Goal: Navigation & Orientation: Find specific page/section

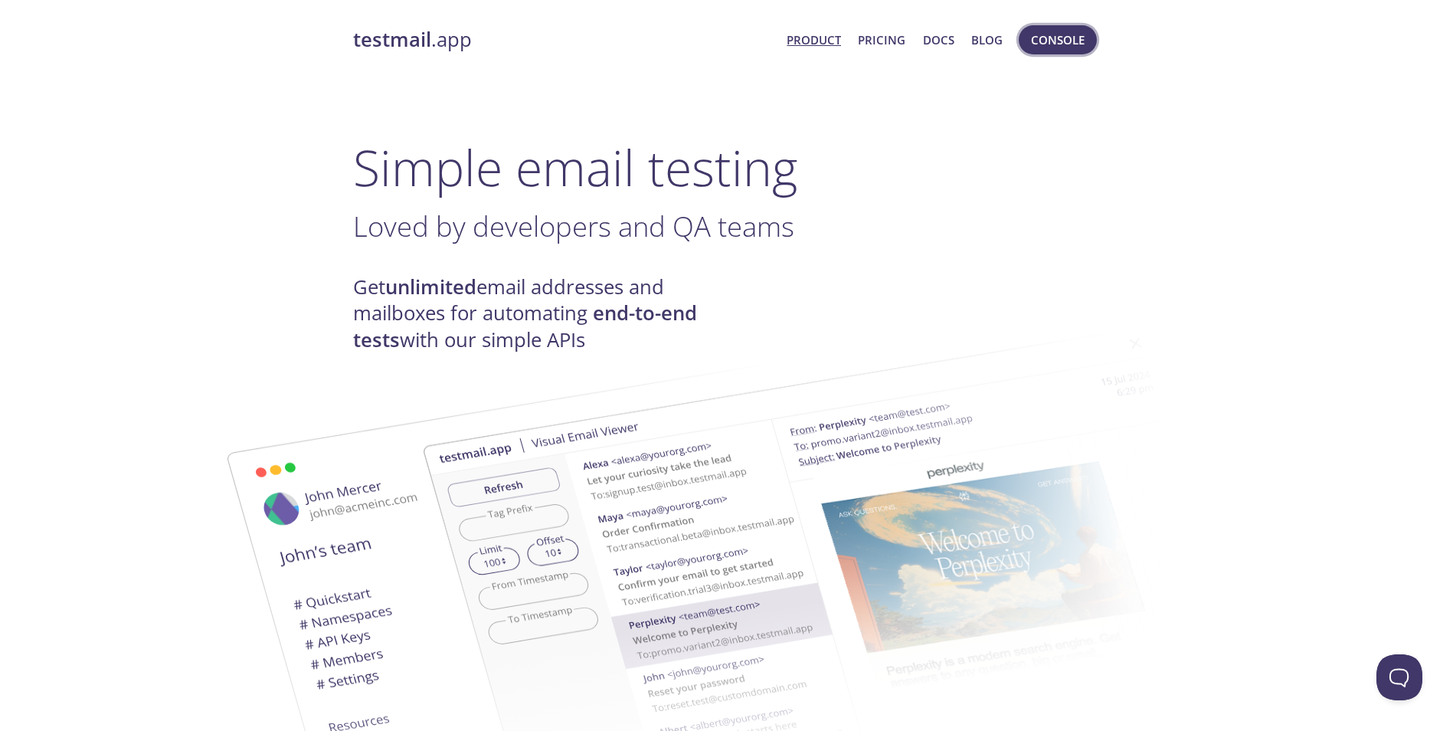
click at [1043, 44] on span "Console" at bounding box center [1058, 40] width 54 height 20
